Goal: Contribute content: Add original content to the website for others to see

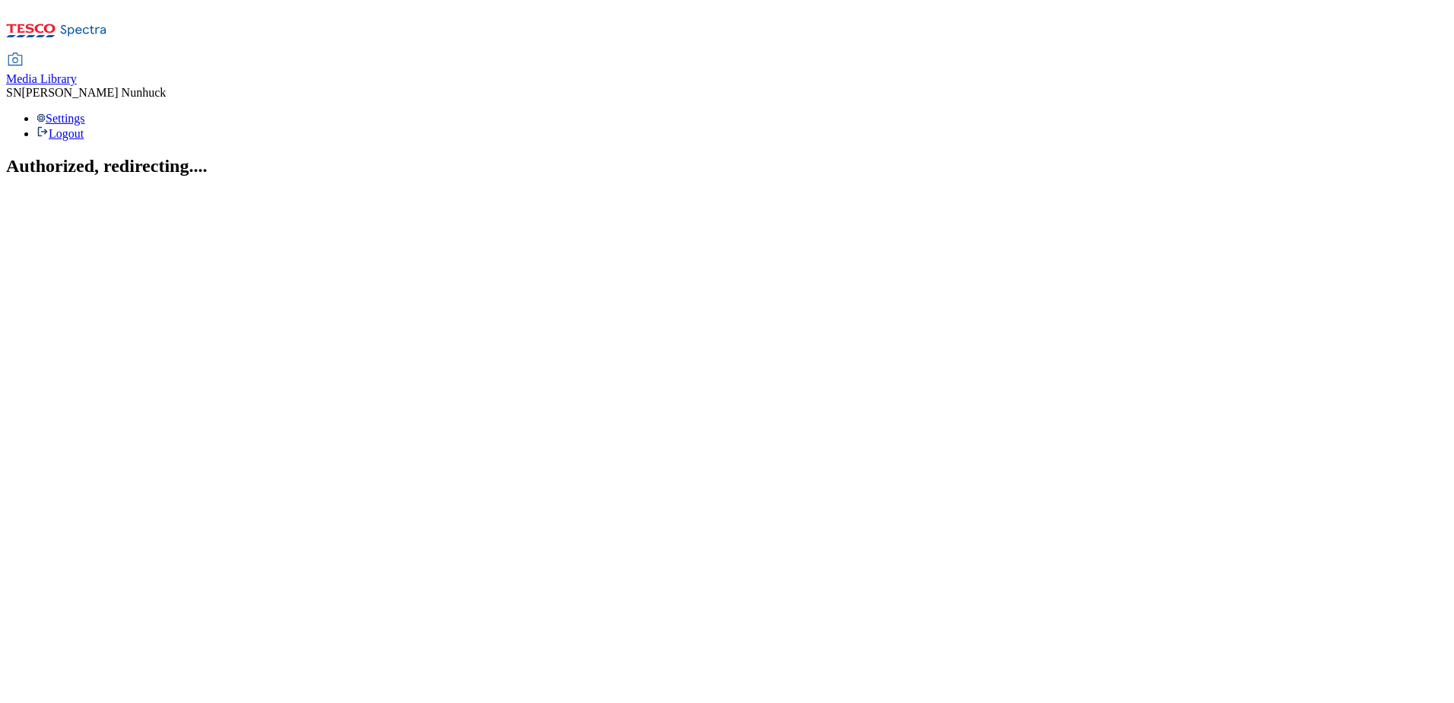
click at [77, 54] on link "Media Library" at bounding box center [41, 70] width 71 height 32
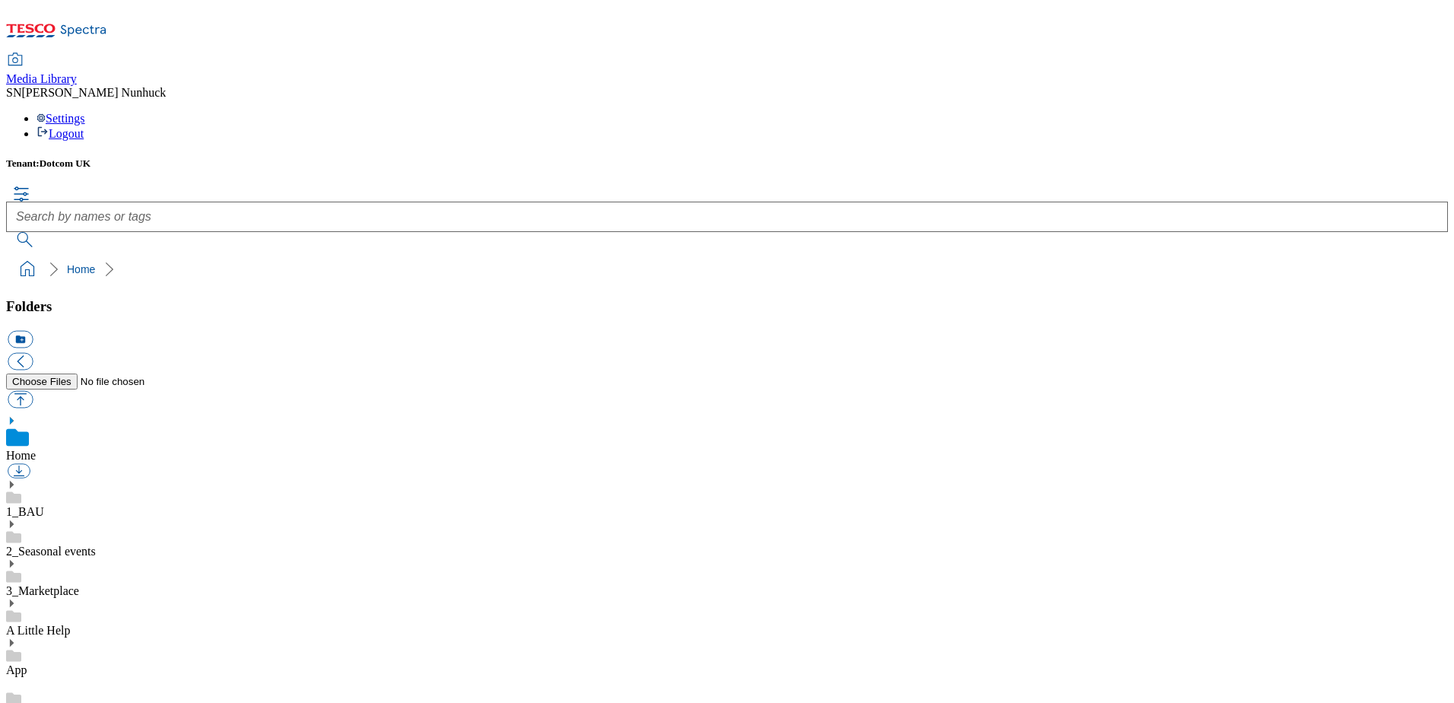
scroll to position [2, 0]
click at [33, 390] on button "button" at bounding box center [20, 398] width 25 height 17
type input "C:\fakepath\stronger-starts-golden-grants-tscs-september-25.pdf"
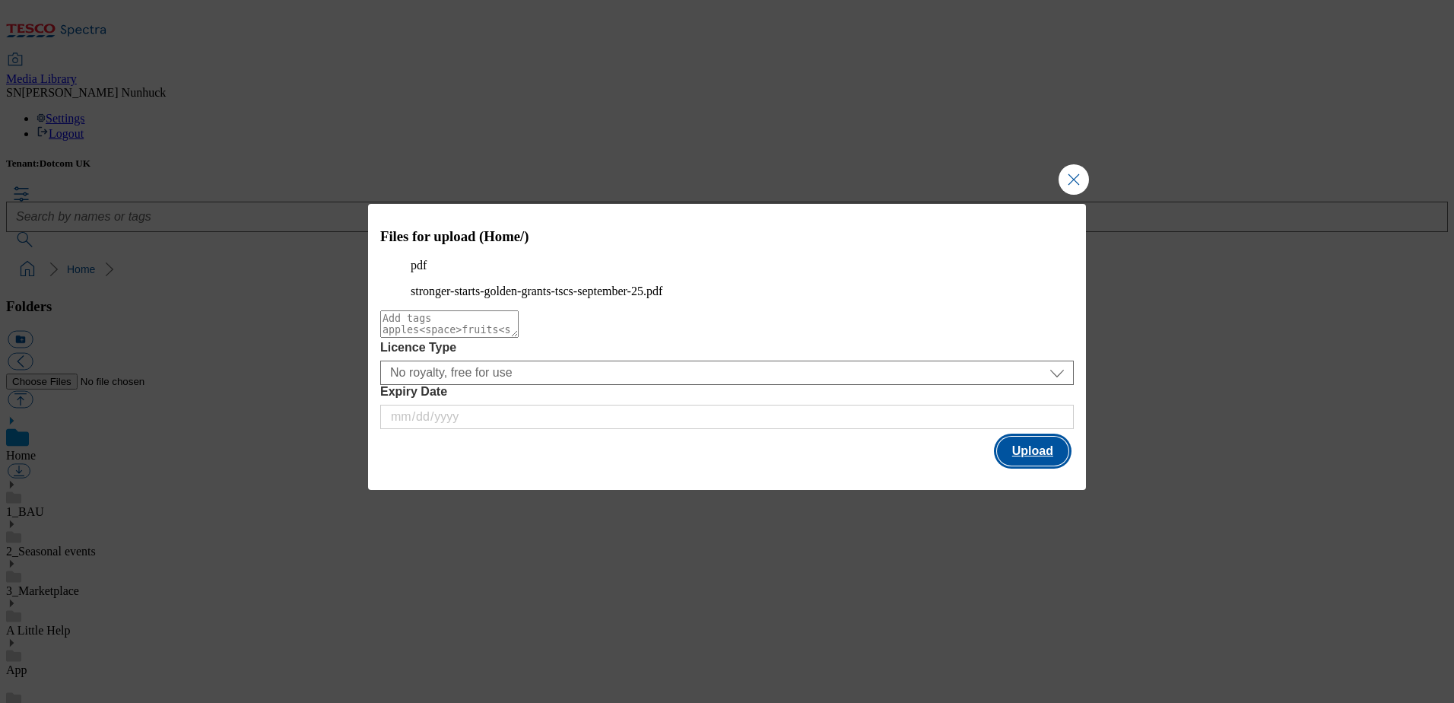
click at [1033, 465] on button "Upload" at bounding box center [1032, 450] width 71 height 29
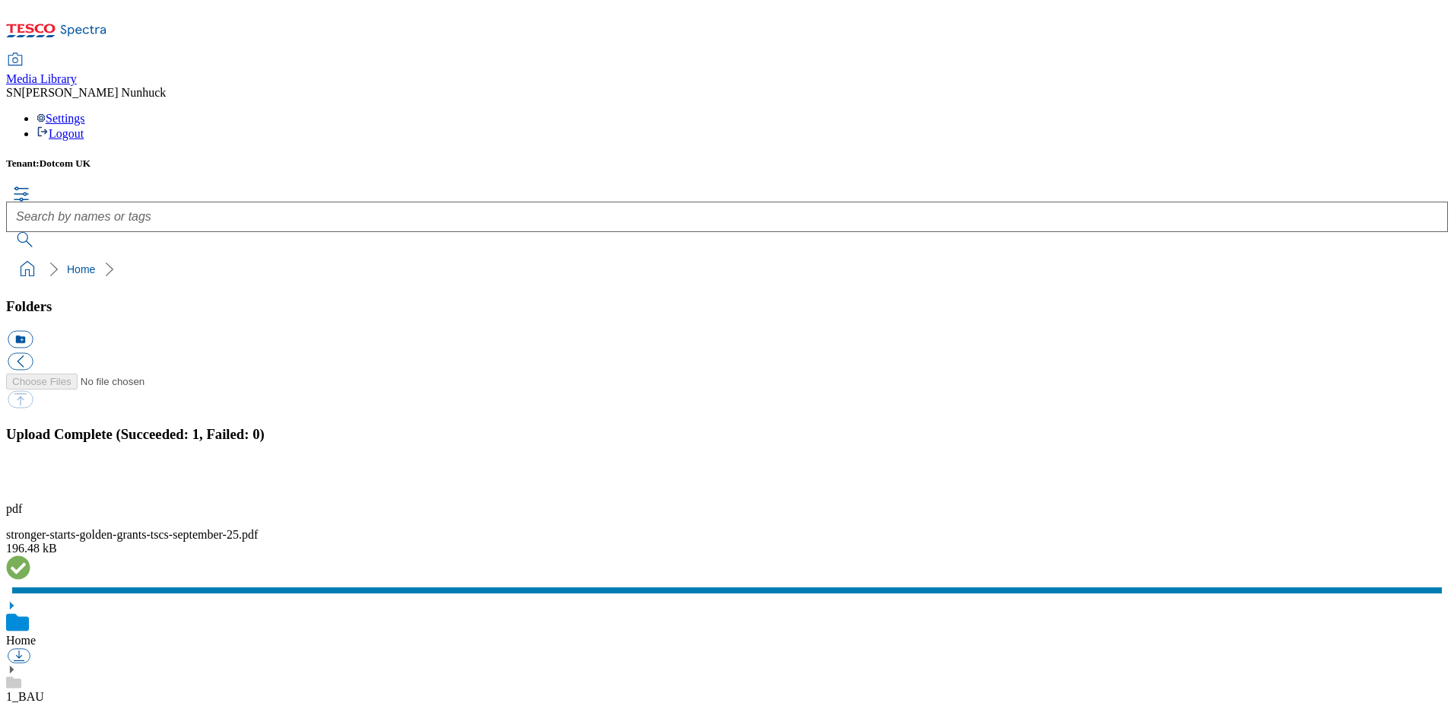
click at [1086, 502] on p "pdf" at bounding box center [727, 509] width 1442 height 14
drag, startPoint x: 1086, startPoint y: 426, endPoint x: 1121, endPoint y: 437, distance: 36.8
click at [1121, 541] on div "196.48 kB" at bounding box center [727, 548] width 1442 height 14
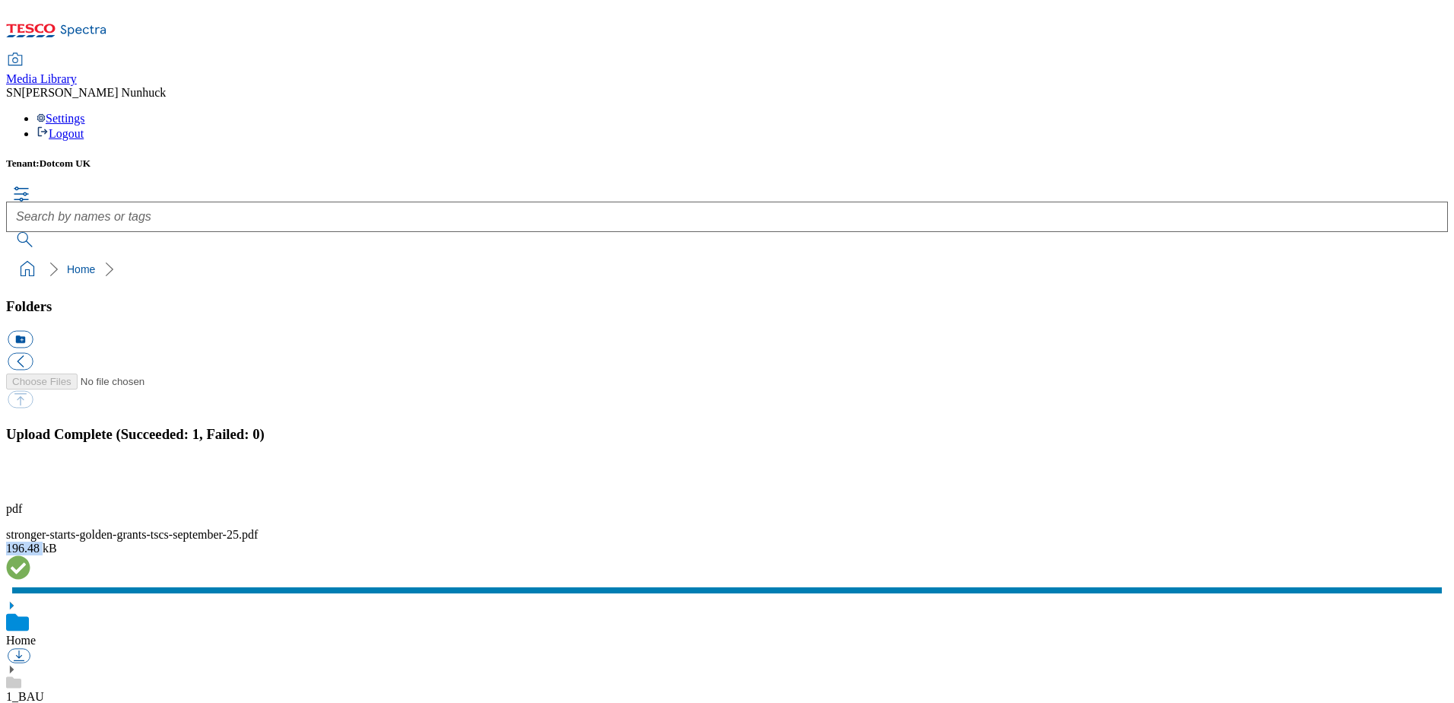
click at [1121, 541] on div "196.48 kB" at bounding box center [727, 548] width 1442 height 14
drag, startPoint x: 1121, startPoint y: 437, endPoint x: 1302, endPoint y: 452, distance: 182.4
click at [1308, 502] on div "pdf stronger-starts-golden-grants-tscs-september-25.pdf 196.48 kB" at bounding box center [727, 549] width 1442 height 94
click at [1133, 528] on div "stronger-starts-golden-grants-tscs-september-25.pdf" at bounding box center [727, 535] width 1442 height 14
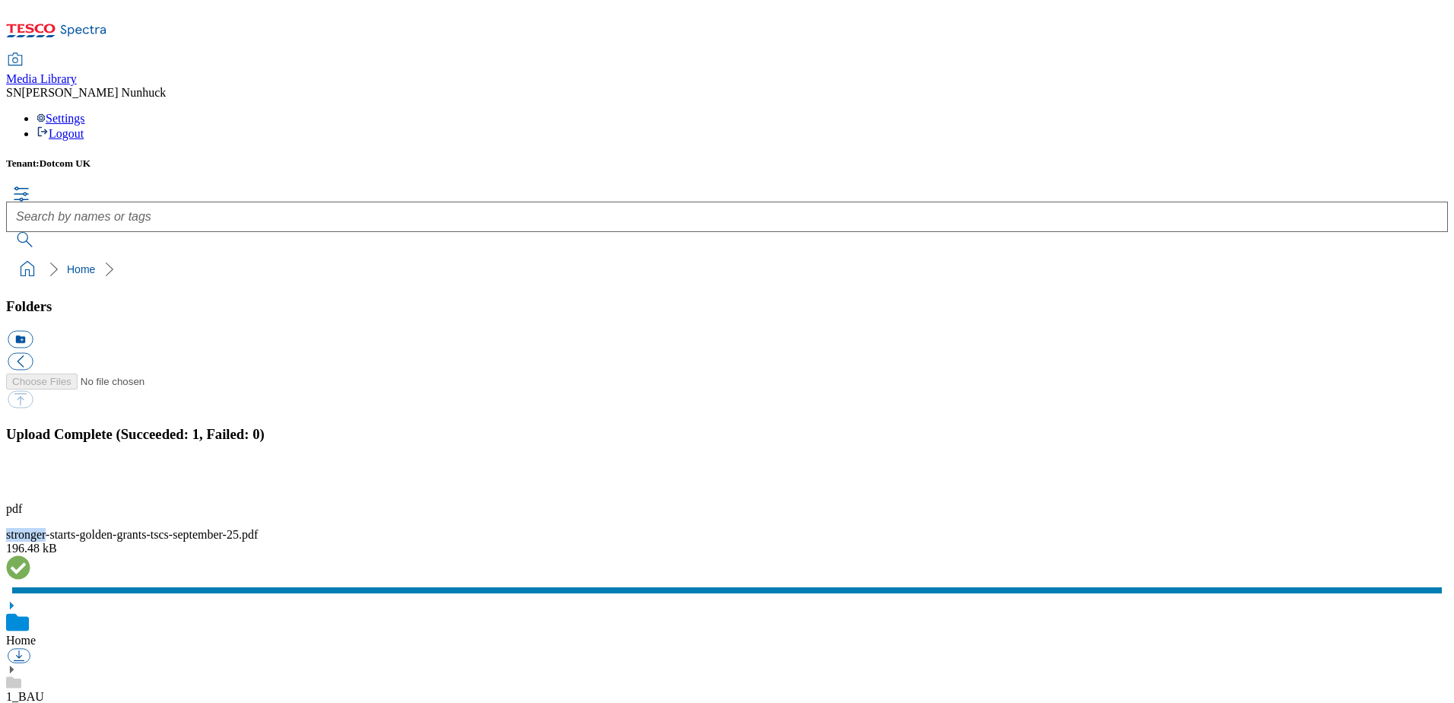
click at [1136, 528] on div "stronger-starts-golden-grants-tscs-september-25.pdf" at bounding box center [727, 535] width 1442 height 14
drag, startPoint x: 1210, startPoint y: 424, endPoint x: 1222, endPoint y: 426, distance: 11.5
click at [1222, 528] on div "stronger-starts-golden-grants-tscs-september-25.pdf" at bounding box center [727, 535] width 1442 height 14
click at [30, 474] on button "button" at bounding box center [19, 481] width 23 height 14
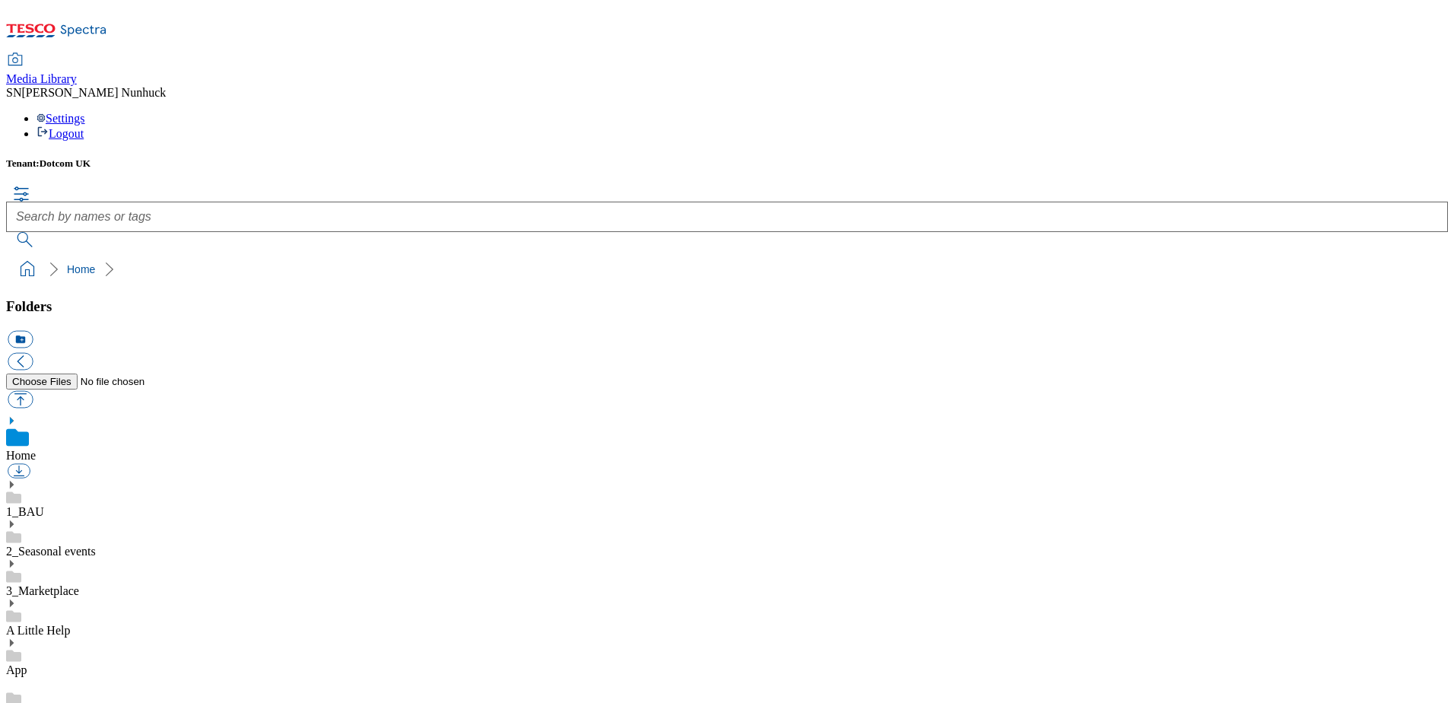
scroll to position [0, 0]
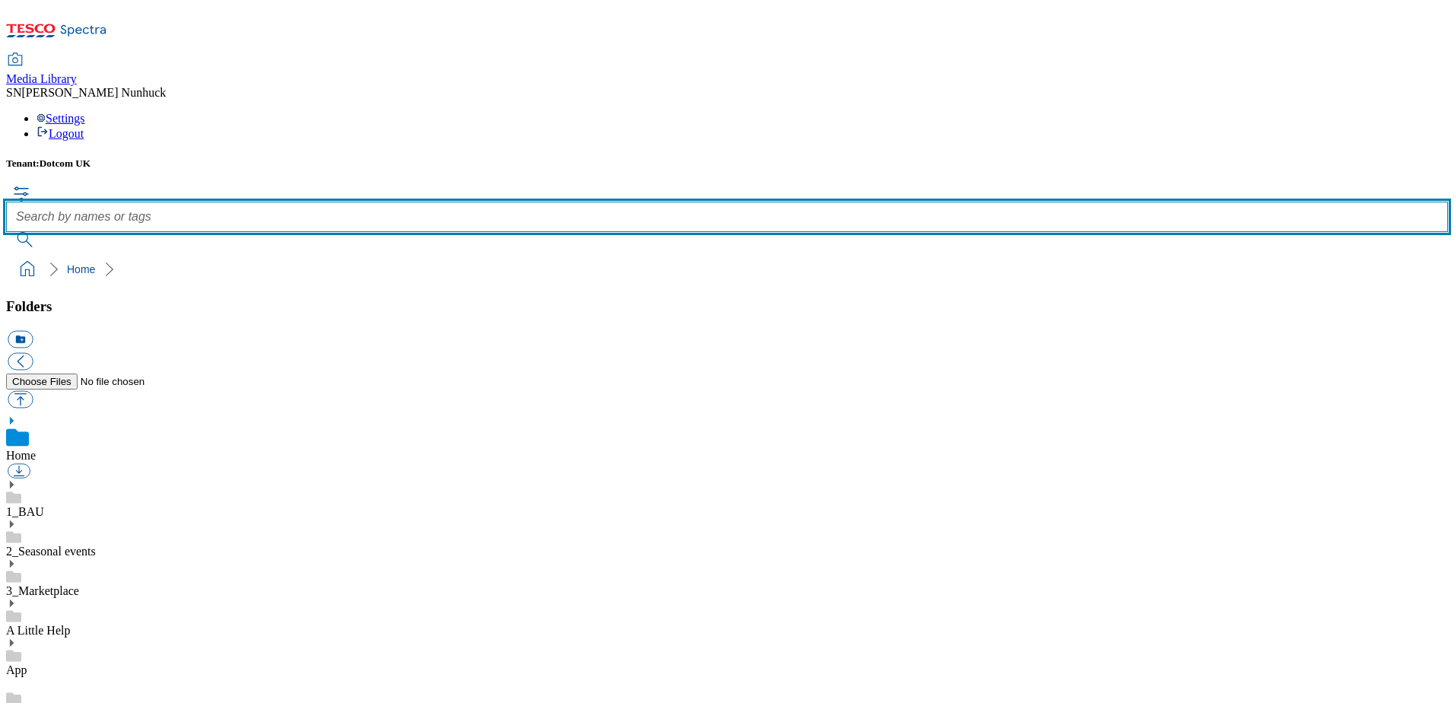
click at [527, 201] on input "text" at bounding box center [727, 216] width 1442 height 30
type input "stronger"
click at [6, 232] on button "submit" at bounding box center [26, 239] width 40 height 15
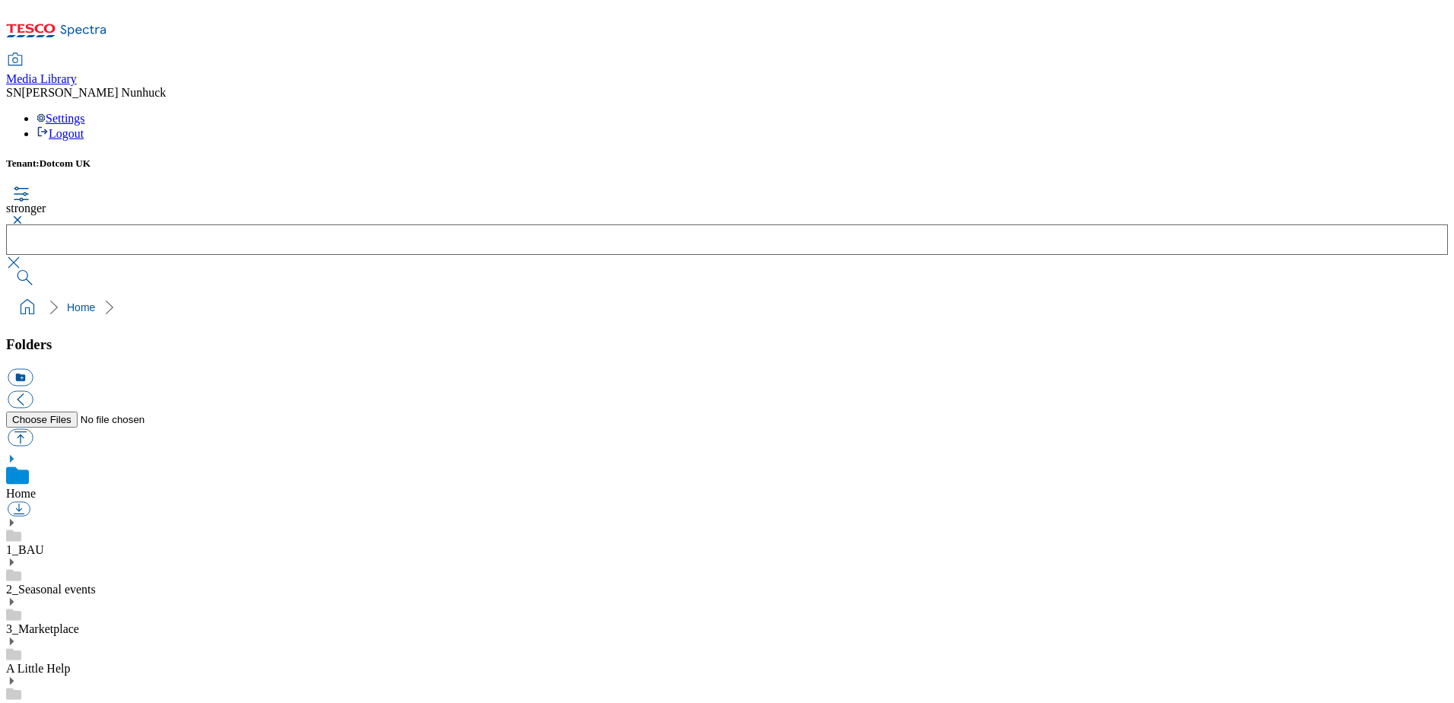
drag, startPoint x: 868, startPoint y: 522, endPoint x: 879, endPoint y: 525, distance: 11.8
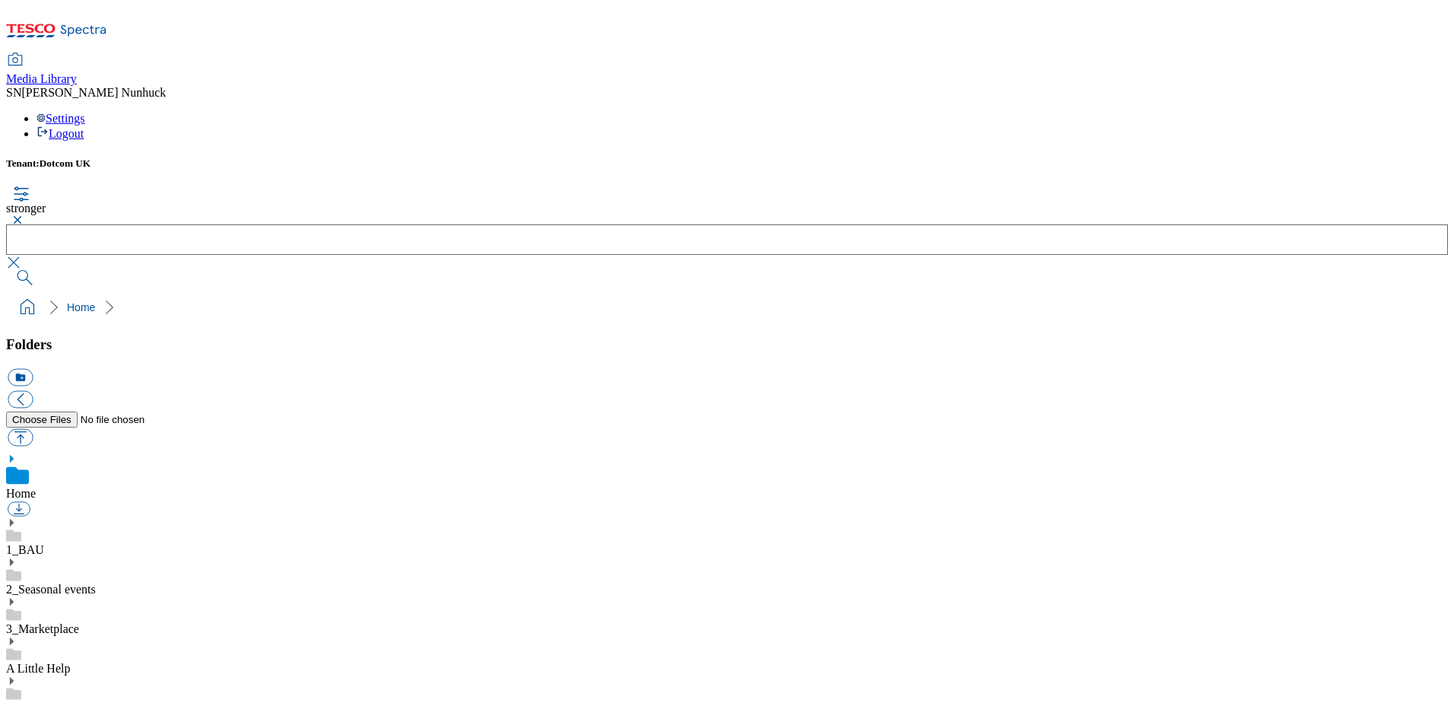
drag, startPoint x: 386, startPoint y: 368, endPoint x: 557, endPoint y: 159, distance: 270.2
click at [557, 293] on ol "Home" at bounding box center [731, 307] width 1432 height 29
